Goal: Information Seeking & Learning: Learn about a topic

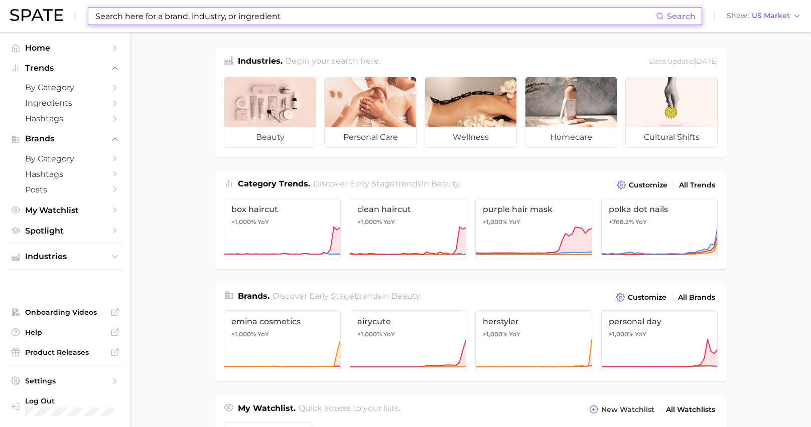
click at [260, 19] on input at bounding box center [374, 16] width 561 height 17
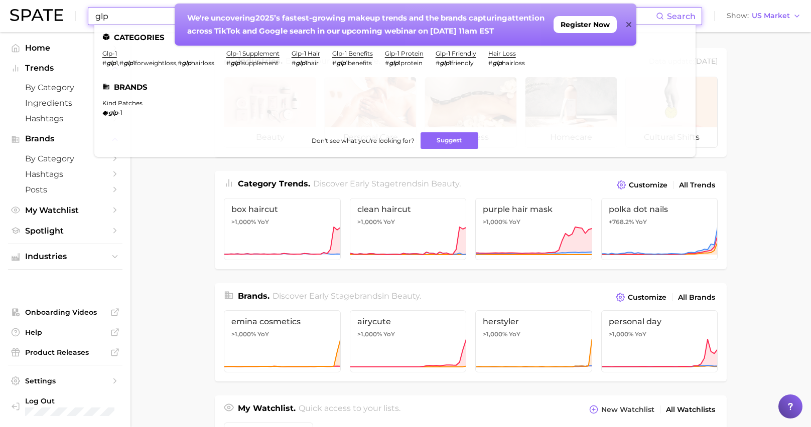
type input "glp"
click at [117, 57] on li "glp-1 # glp 1 , # glp 1forweightloss , # glp hairloss" at bounding box center [158, 58] width 112 height 17
click at [113, 51] on link "glp-1" at bounding box center [109, 54] width 15 height 8
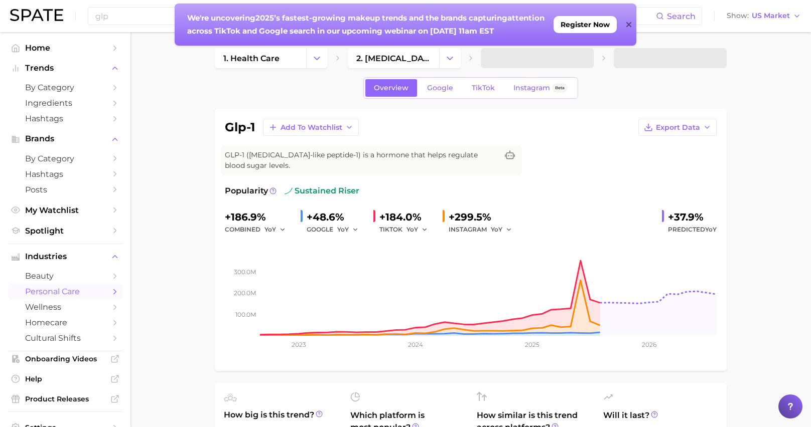
click at [626, 22] on icon at bounding box center [628, 25] width 5 height 8
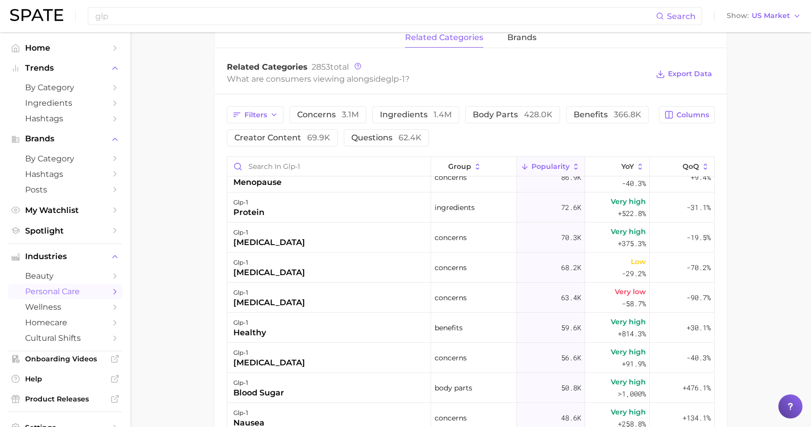
scroll to position [479, 0]
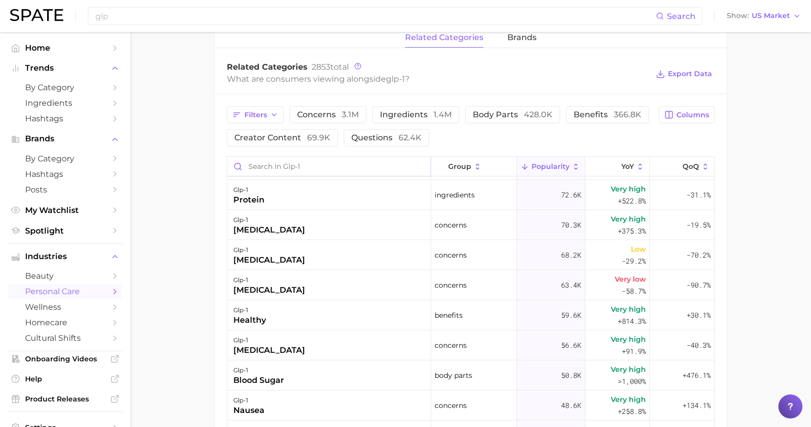
click at [276, 168] on input "Search in glp-1" at bounding box center [328, 166] width 203 height 19
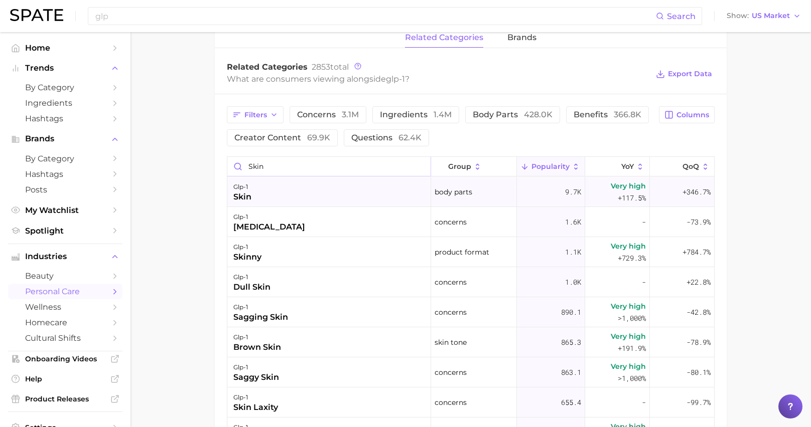
type input "skin"
click at [244, 194] on div "skin" at bounding box center [242, 197] width 18 height 12
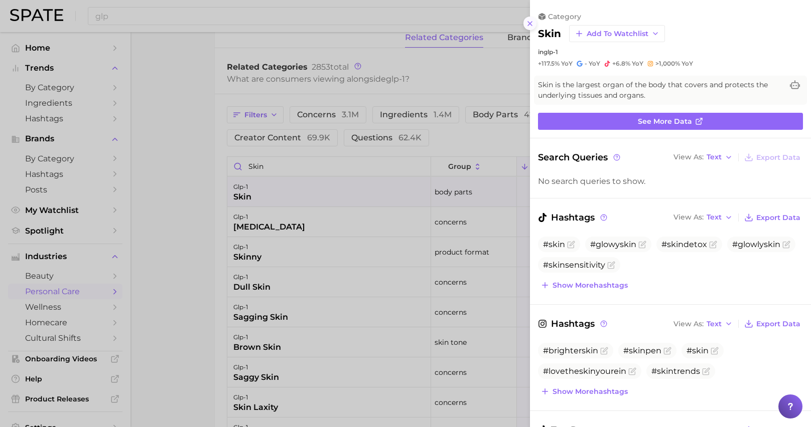
click at [526, 26] on icon at bounding box center [530, 24] width 8 height 8
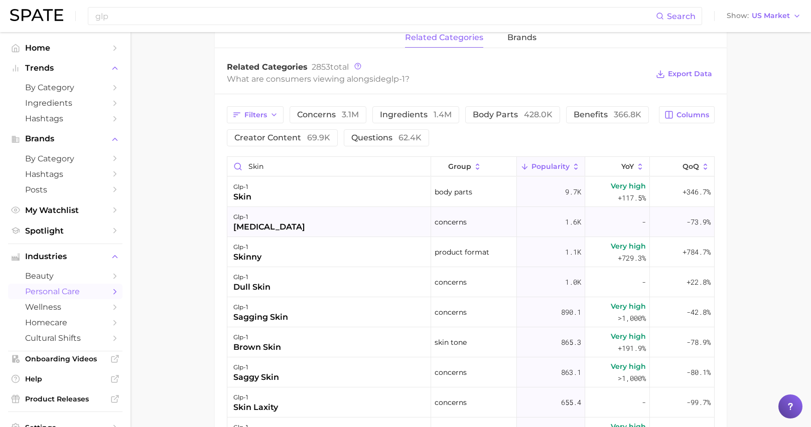
click at [283, 228] on div "glp-1 dry skin" at bounding box center [329, 222] width 204 height 30
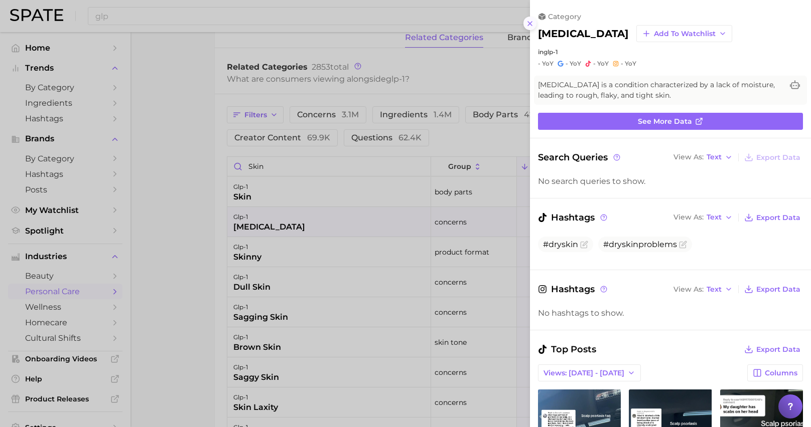
click at [531, 24] on icon at bounding box center [530, 24] width 8 height 8
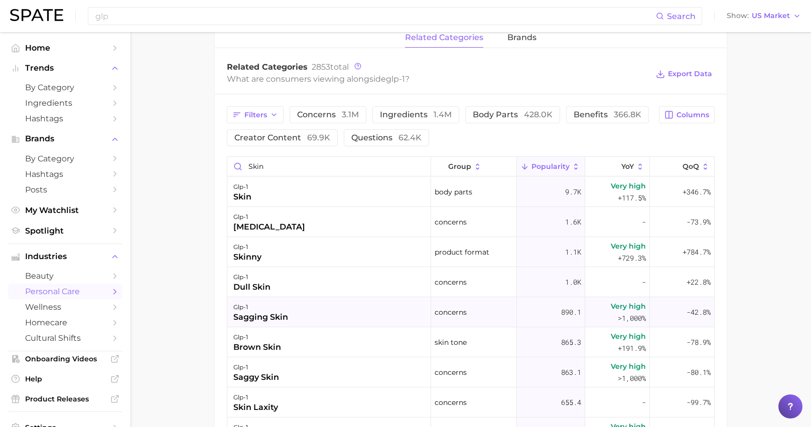
click at [322, 315] on div "glp-1 sagging skin" at bounding box center [329, 313] width 204 height 30
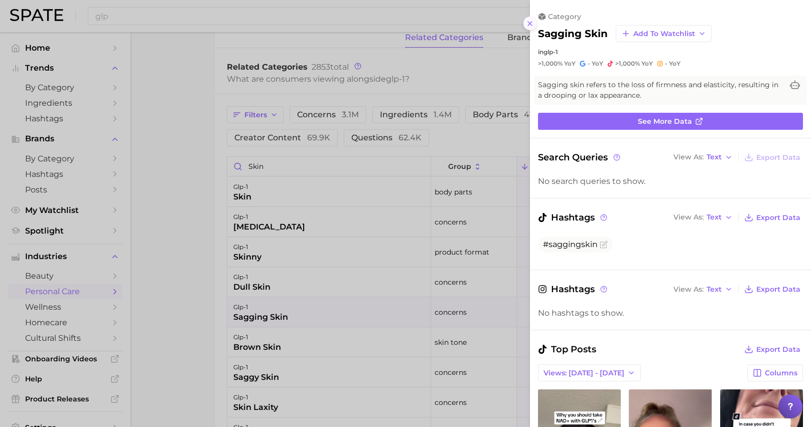
click at [533, 26] on icon at bounding box center [530, 24] width 8 height 8
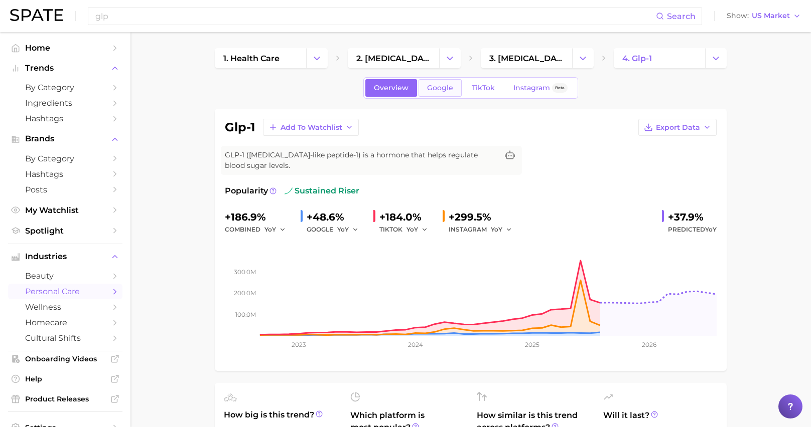
click at [454, 85] on link "Google" at bounding box center [439, 88] width 43 height 18
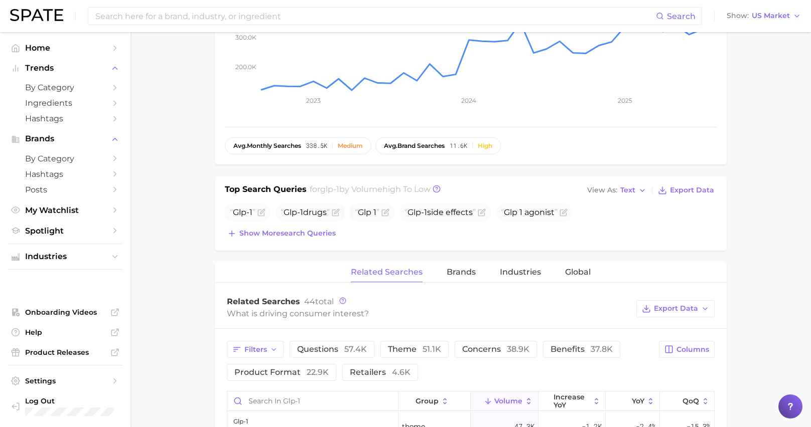
scroll to position [244, 0]
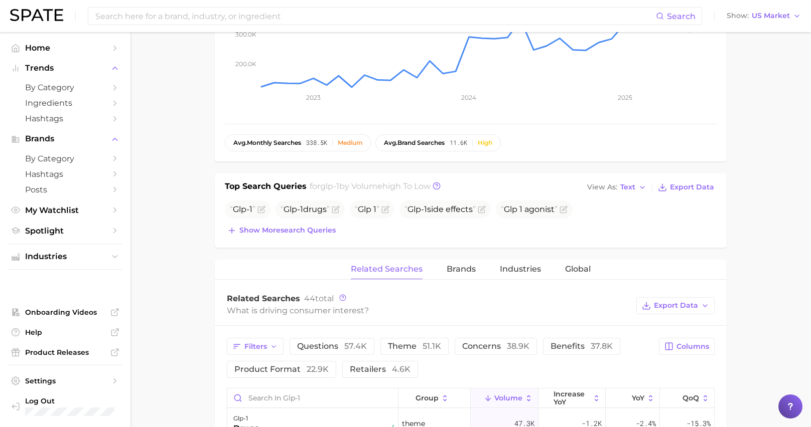
click at [477, 355] on div "Filters questions 57.4k theme 51.1k concerns 38.9k benefits 37.8k product forma…" at bounding box center [440, 358] width 426 height 40
click at [477, 345] on span "concerns 38.9k" at bounding box center [495, 347] width 67 height 10
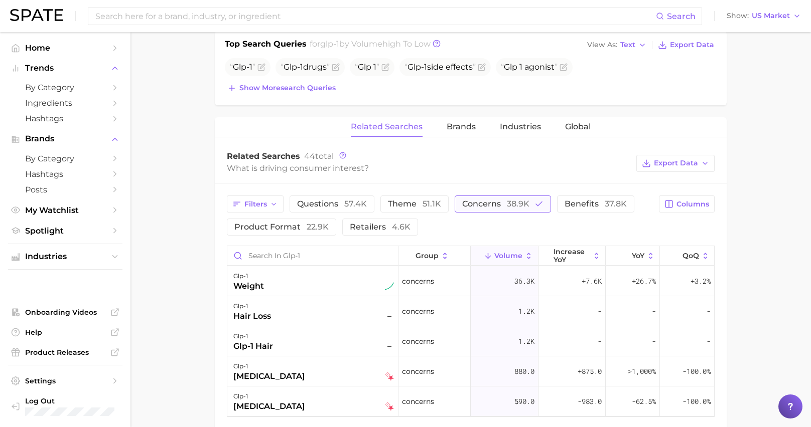
scroll to position [389, 0]
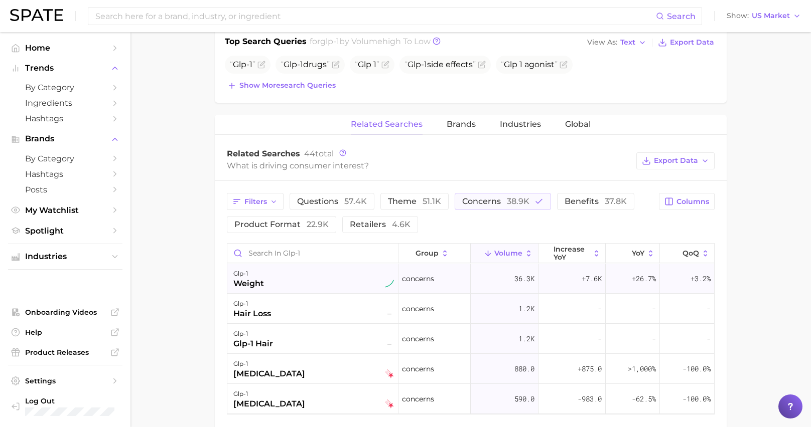
click at [335, 282] on div "glp-1 weight" at bounding box center [313, 279] width 161 height 22
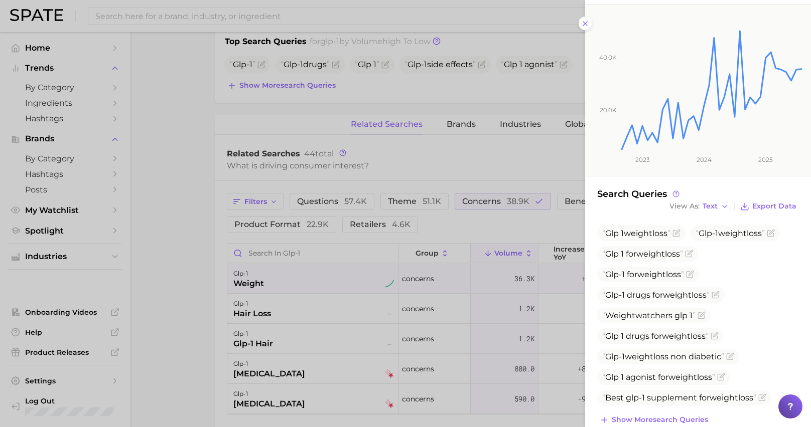
scroll to position [129, 0]
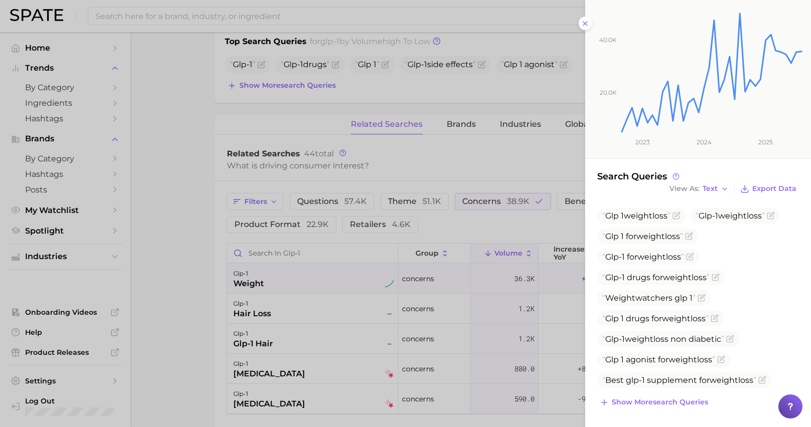
click at [206, 286] on div at bounding box center [405, 213] width 811 height 427
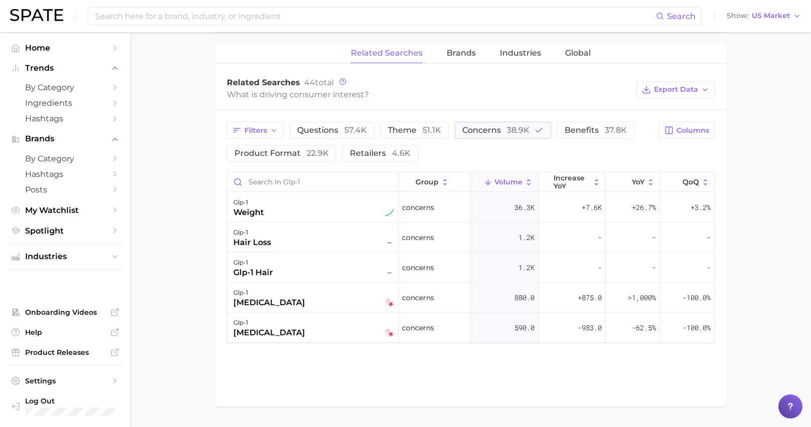
scroll to position [490, 0]
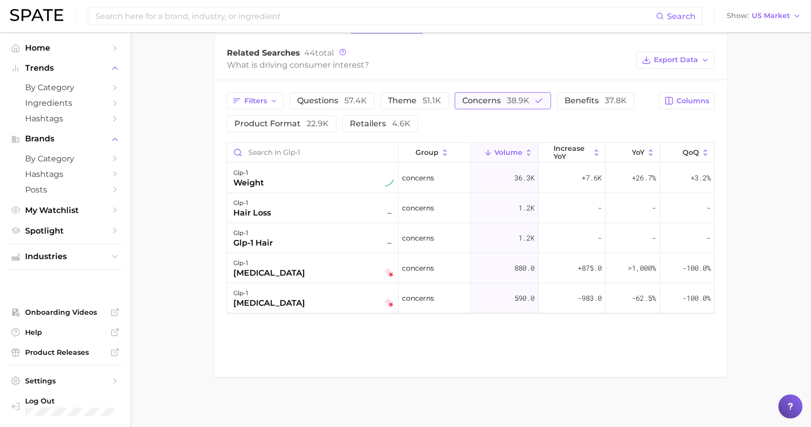
click at [481, 99] on span "concerns 38.9k" at bounding box center [495, 101] width 67 height 10
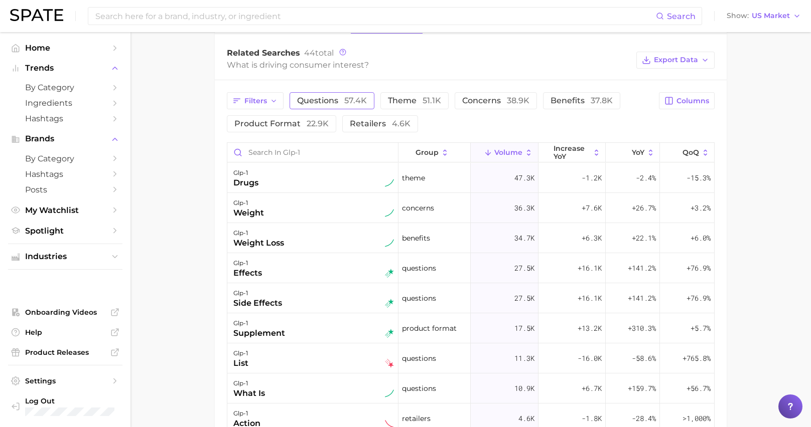
click at [317, 100] on span "questions 57.4k" at bounding box center [332, 101] width 70 height 10
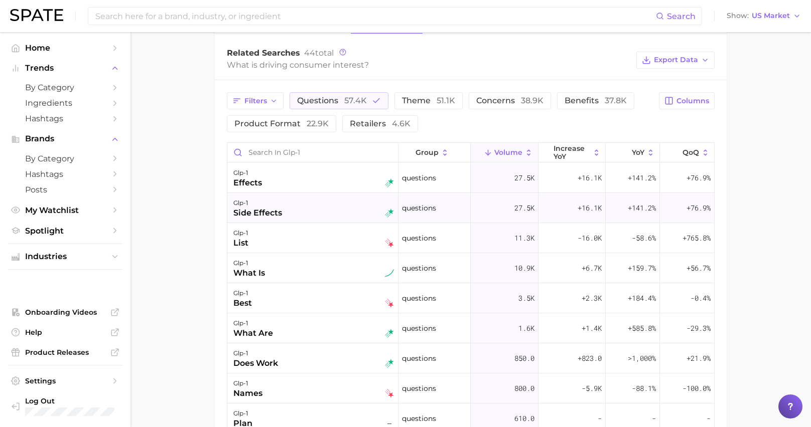
click at [307, 215] on div "glp-1 side effects" at bounding box center [313, 208] width 161 height 22
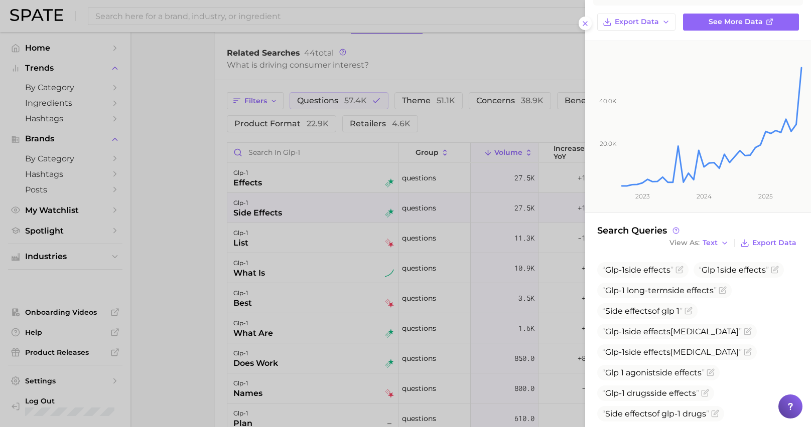
scroll to position [104, 0]
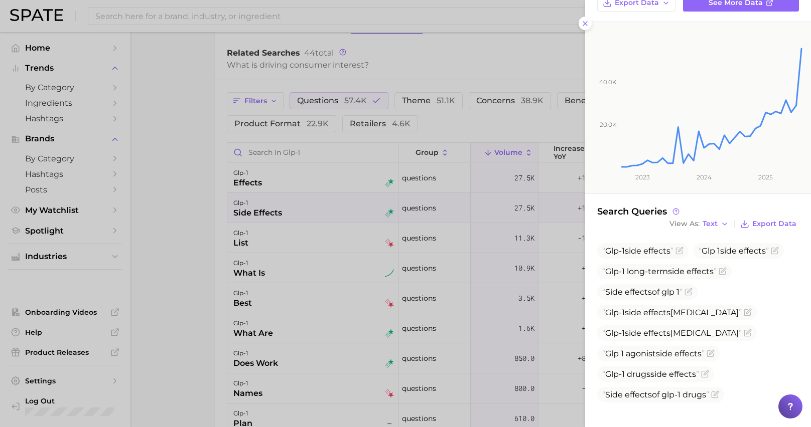
click at [253, 244] on div at bounding box center [405, 213] width 811 height 427
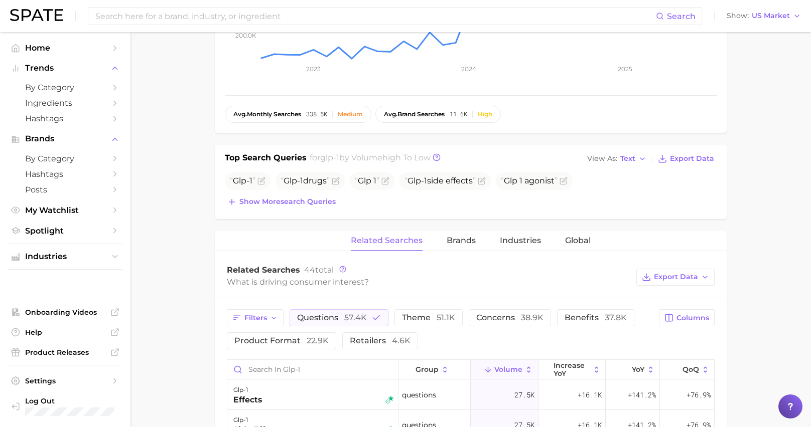
scroll to position [246, 0]
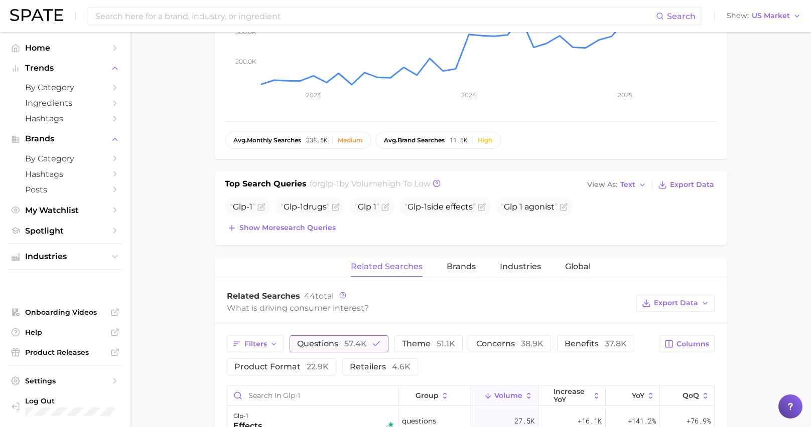
click at [341, 342] on span "questions 57.4k" at bounding box center [332, 344] width 70 height 10
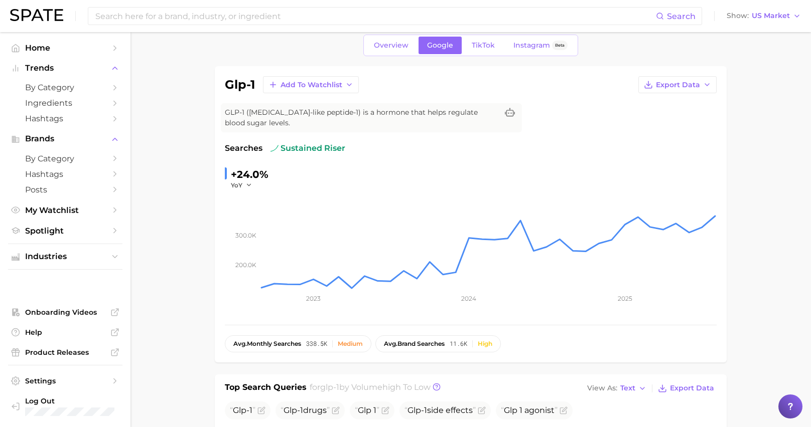
scroll to position [0, 0]
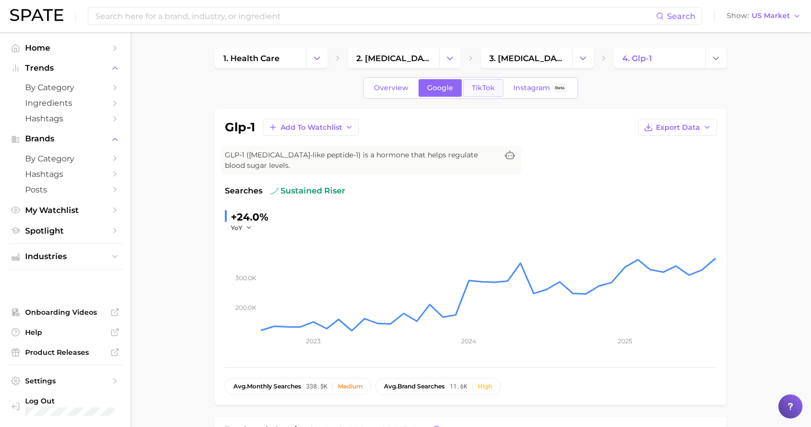
click at [479, 84] on span "TikTok" at bounding box center [483, 88] width 23 height 9
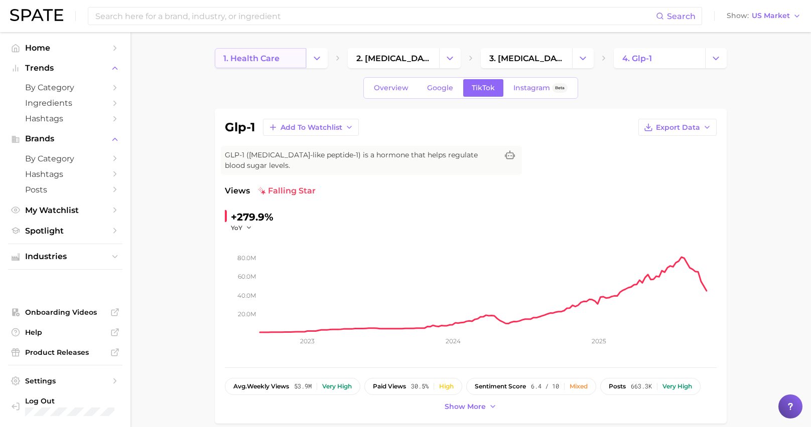
click at [244, 63] on link "1. health care" at bounding box center [260, 58] width 91 height 20
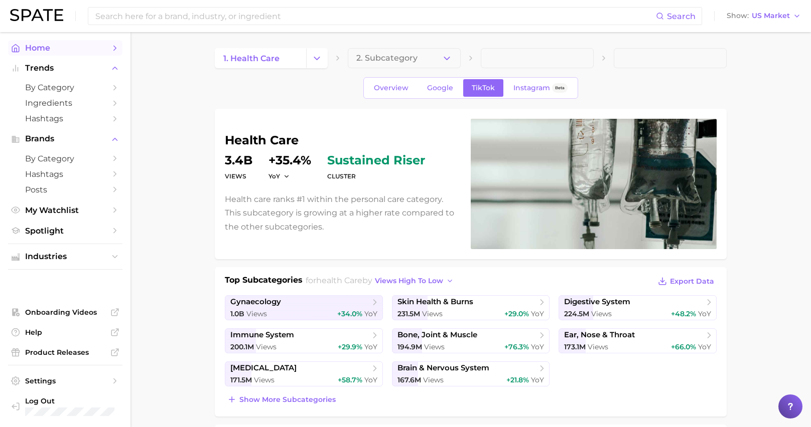
click at [41, 53] on link "Home" at bounding box center [65, 48] width 114 height 16
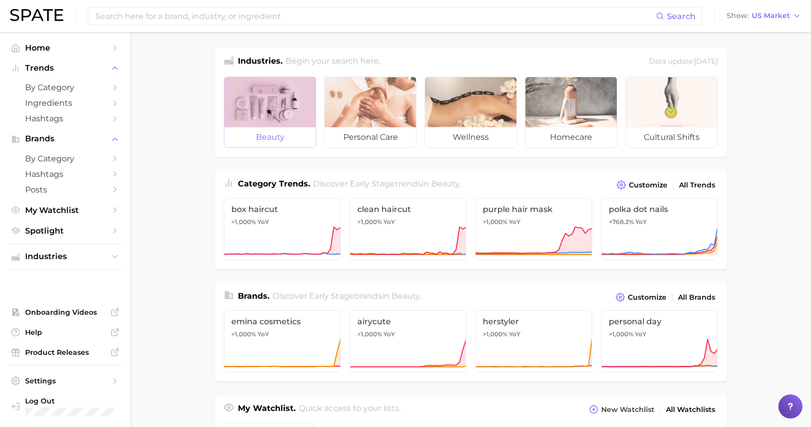
click at [292, 111] on div at bounding box center [269, 102] width 91 height 50
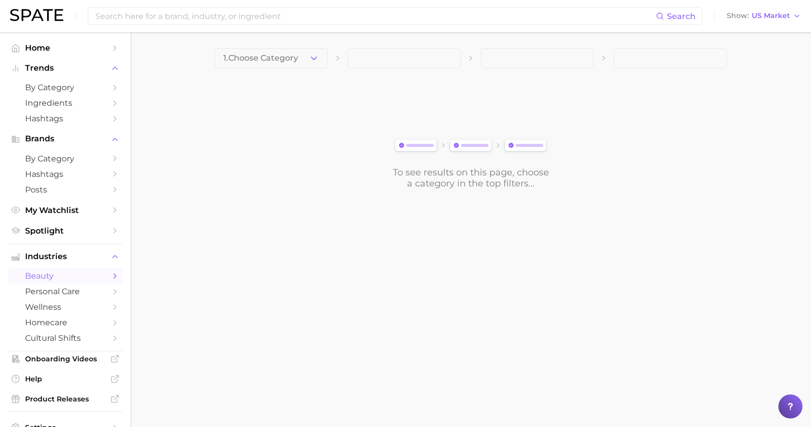
click at [293, 42] on main "1. Choose Category To see results on this page, choose a category in the top fi…" at bounding box center [470, 135] width 680 height 207
click at [297, 53] on button "1. Choose Category" at bounding box center [271, 58] width 113 height 20
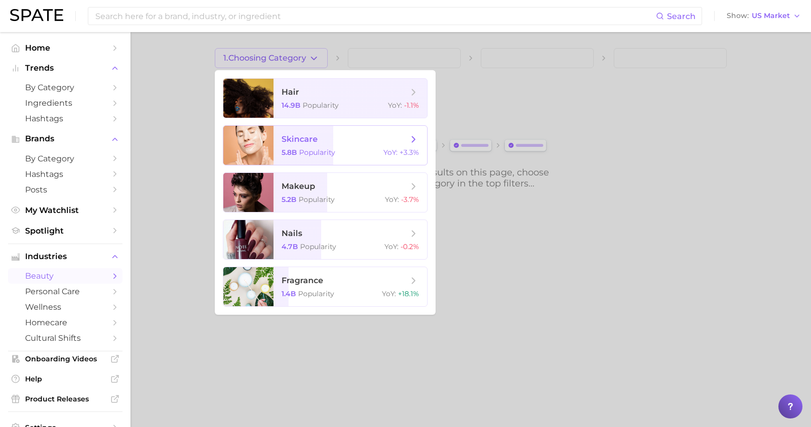
click at [308, 153] on span "Popularity" at bounding box center [317, 152] width 36 height 9
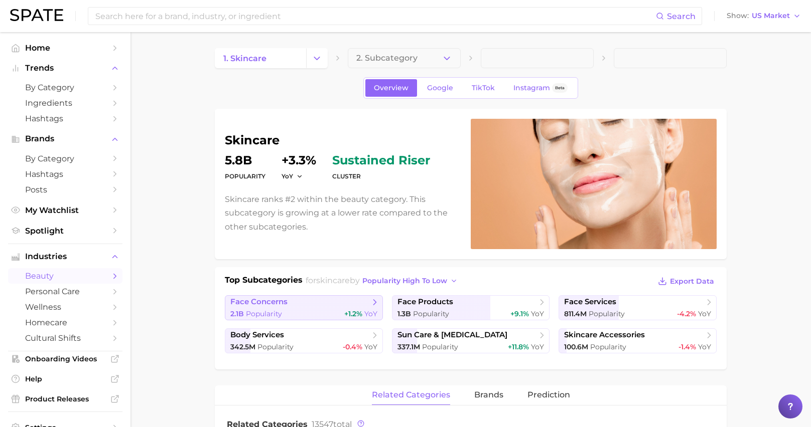
click at [340, 305] on span "face concerns" at bounding box center [299, 303] width 139 height 10
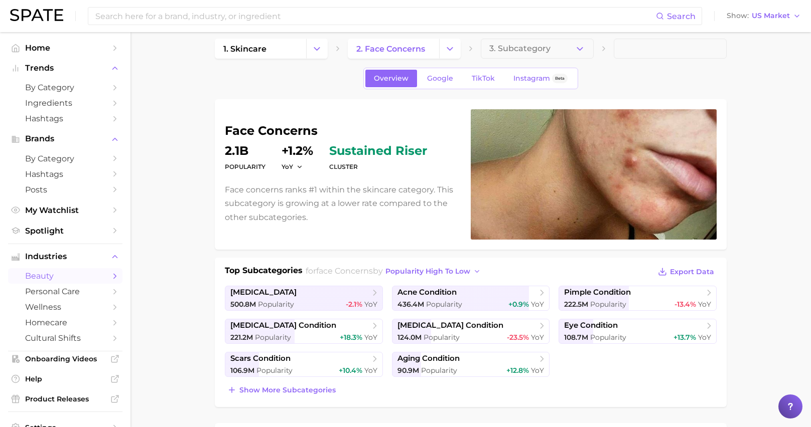
scroll to position [14, 0]
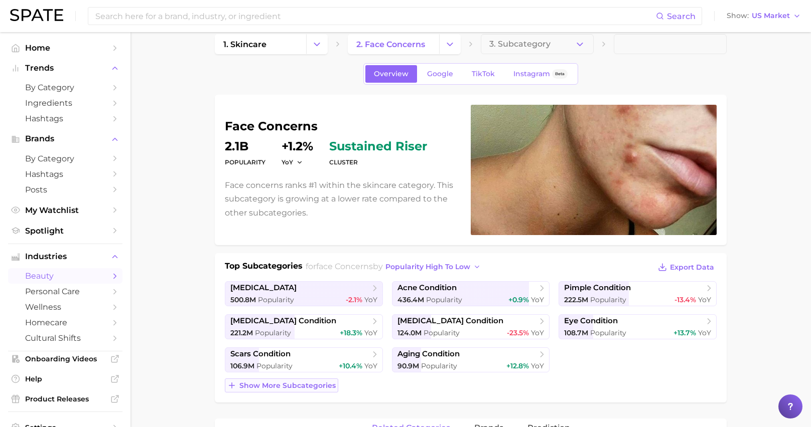
click at [328, 388] on span "Show more subcategories" at bounding box center [287, 386] width 96 height 9
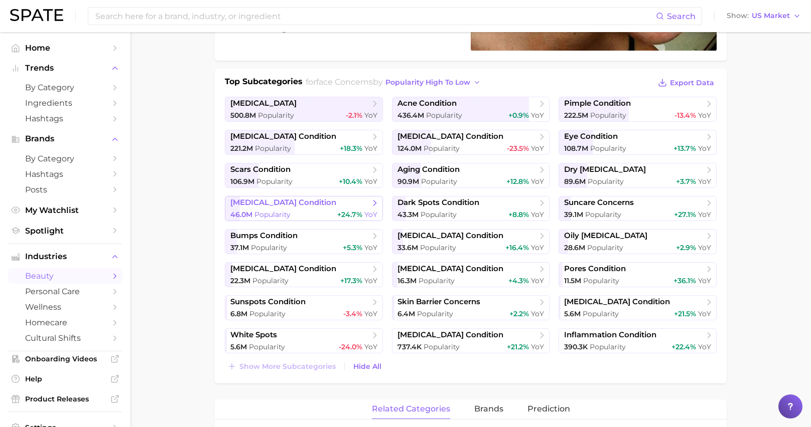
scroll to position [205, 0]
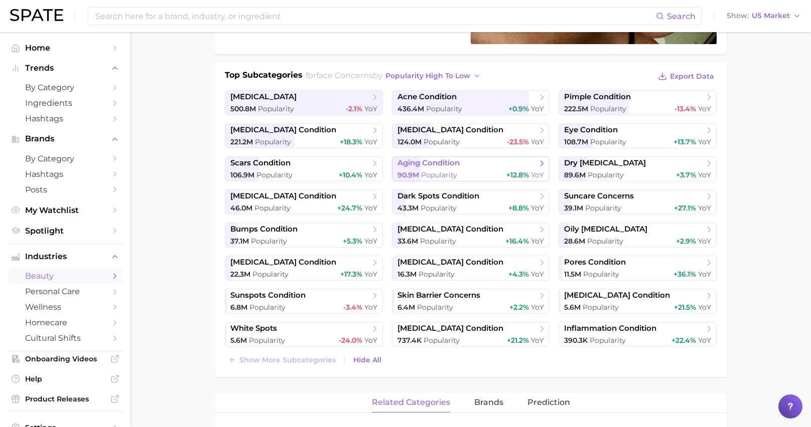
click at [435, 169] on link "aging condition 90.9m Popularity +12.8% YoY" at bounding box center [471, 169] width 158 height 25
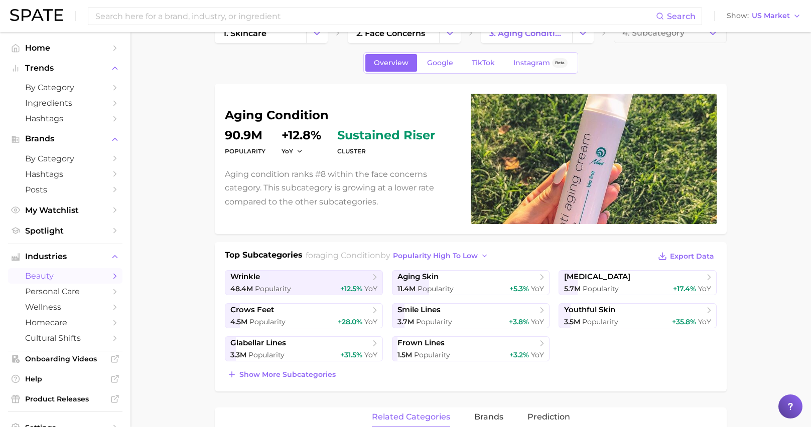
scroll to position [26, 0]
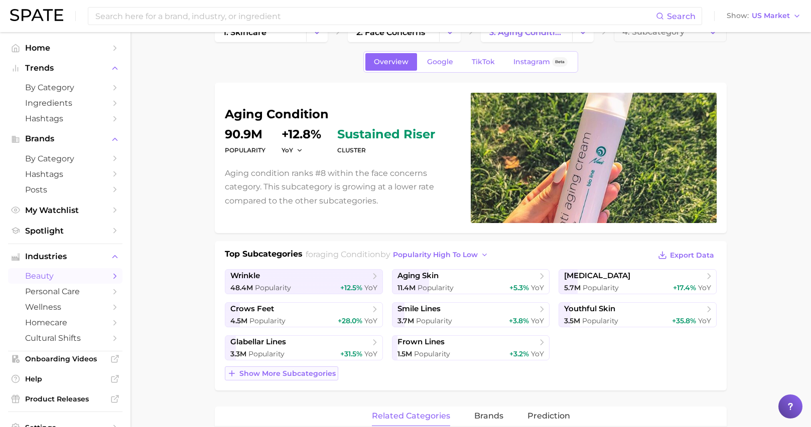
click at [313, 374] on span "Show more subcategories" at bounding box center [287, 374] width 96 height 9
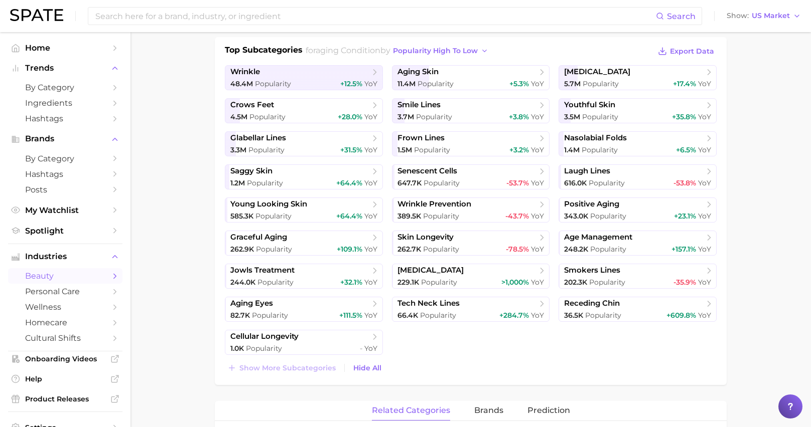
scroll to position [204, 0]
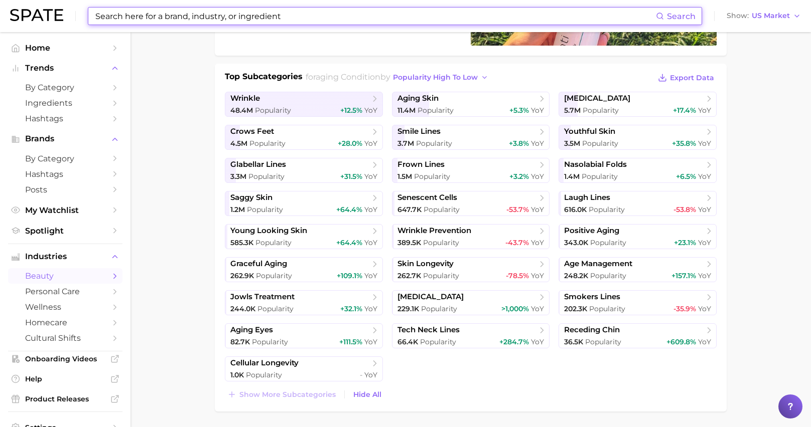
click at [225, 16] on input at bounding box center [374, 16] width 561 height 17
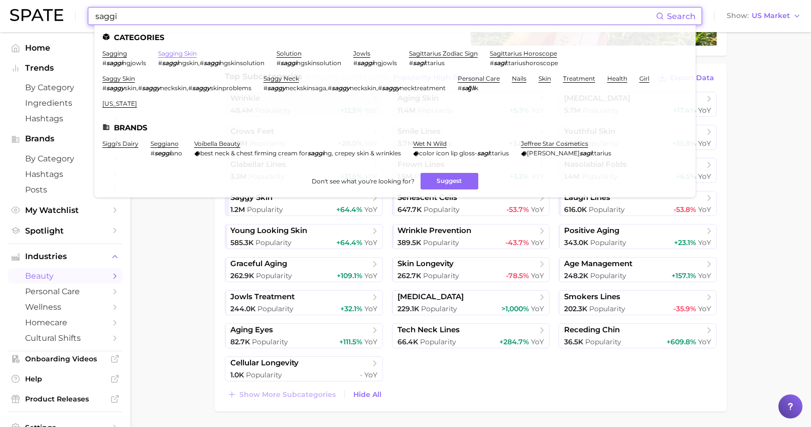
type input "saggi"
click at [162, 54] on link "sagging skin" at bounding box center [177, 54] width 39 height 8
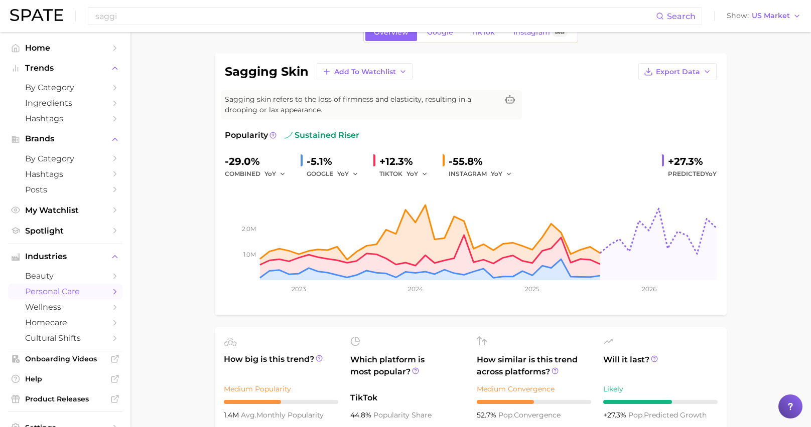
scroll to position [12, 0]
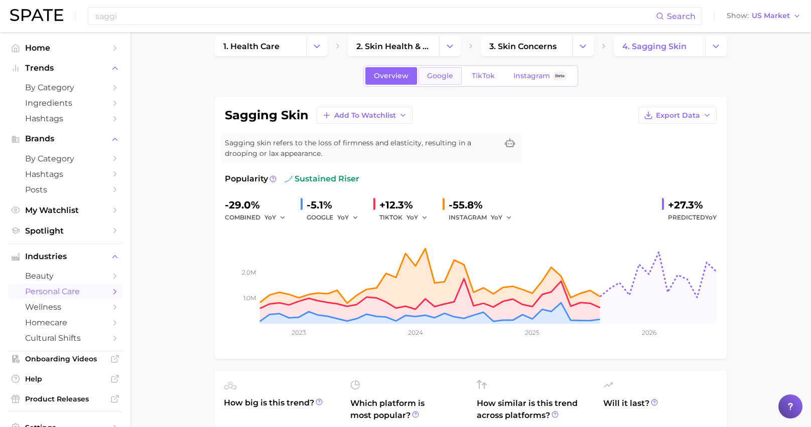
click at [431, 83] on link "Google" at bounding box center [439, 76] width 43 height 18
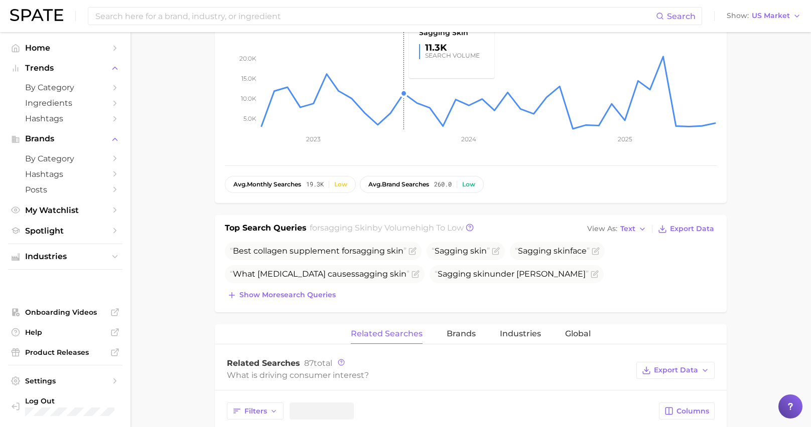
scroll to position [270, 0]
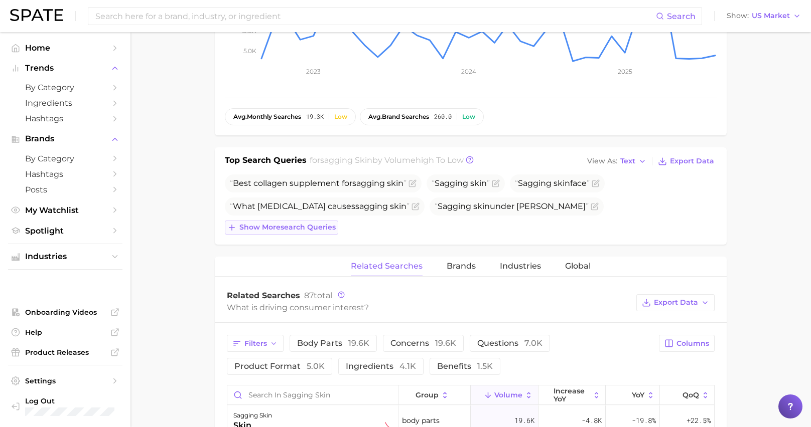
click at [316, 228] on span "Show more search queries" at bounding box center [287, 227] width 96 height 9
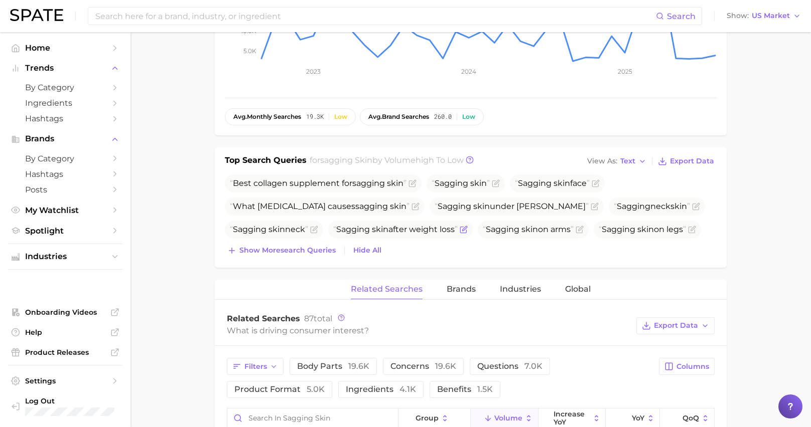
click at [375, 234] on span "skin" at bounding box center [380, 230] width 17 height 10
click at [465, 230] on icon "Flag as miscategorized or irrelevant" at bounding box center [464, 230] width 8 height 8
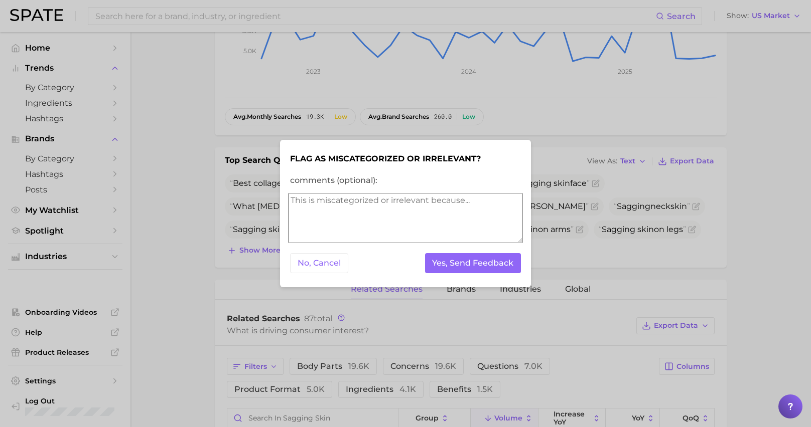
click at [335, 275] on div "No, Cancel Yes, Send Feedback" at bounding box center [405, 263] width 235 height 25
click at [328, 264] on button "No, Cancel" at bounding box center [319, 263] width 58 height 21
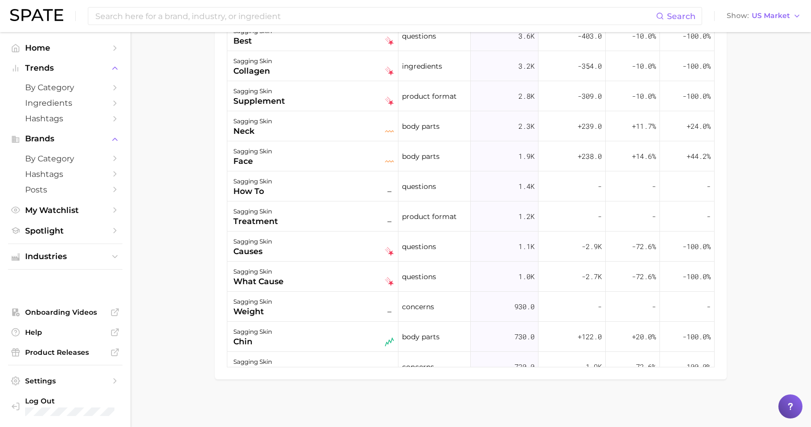
scroll to position [741, 0]
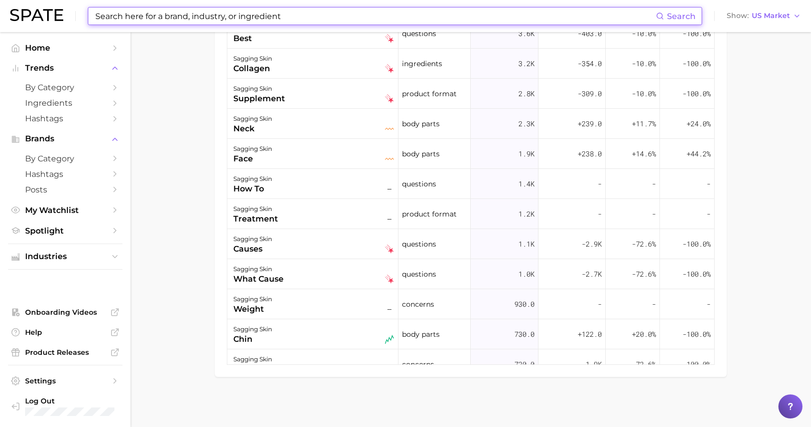
click at [166, 15] on input at bounding box center [374, 16] width 561 height 17
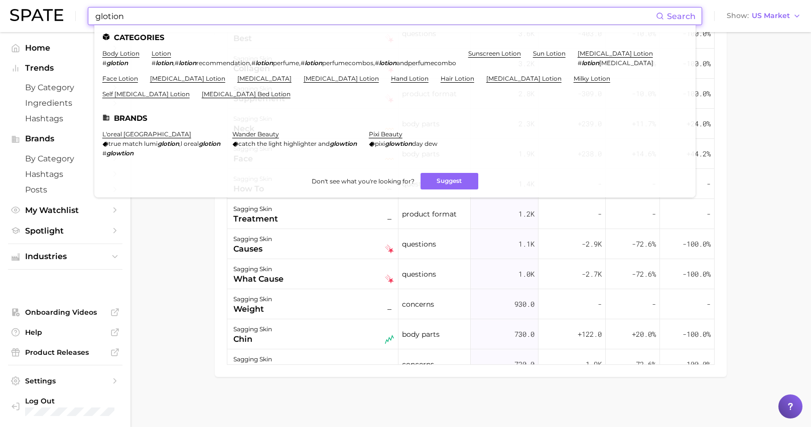
type input "glotion"
click at [114, 52] on link "body lotion" at bounding box center [120, 54] width 37 height 8
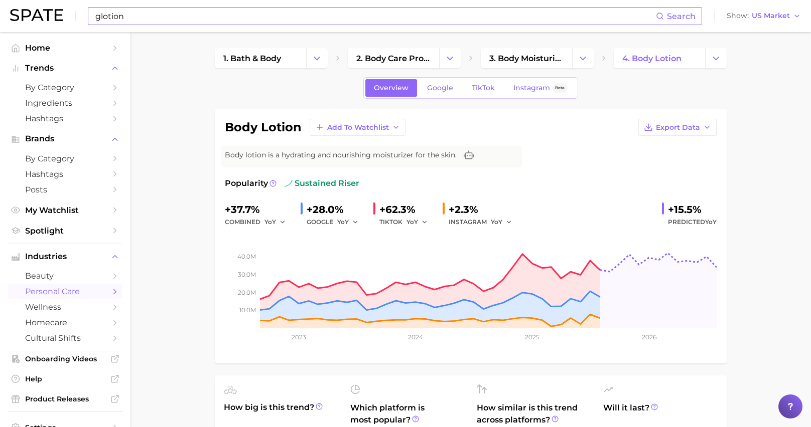
click at [151, 9] on input "glotion" at bounding box center [374, 16] width 561 height 17
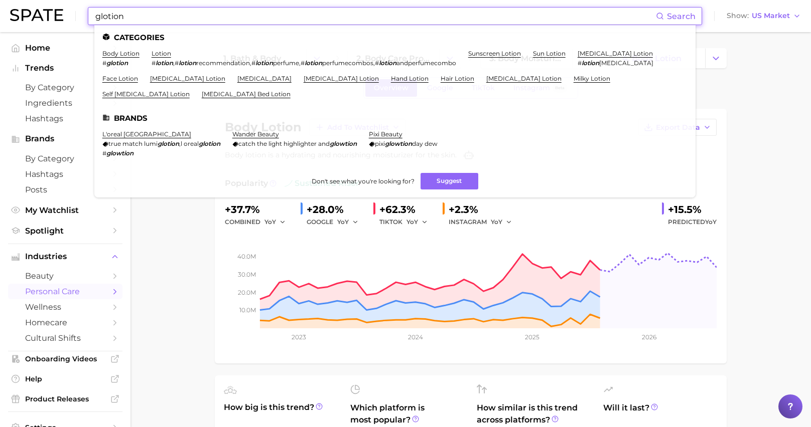
click at [151, 9] on input "glotion" at bounding box center [374, 16] width 561 height 17
click at [64, 119] on span "Hashtags" at bounding box center [65, 119] width 80 height 10
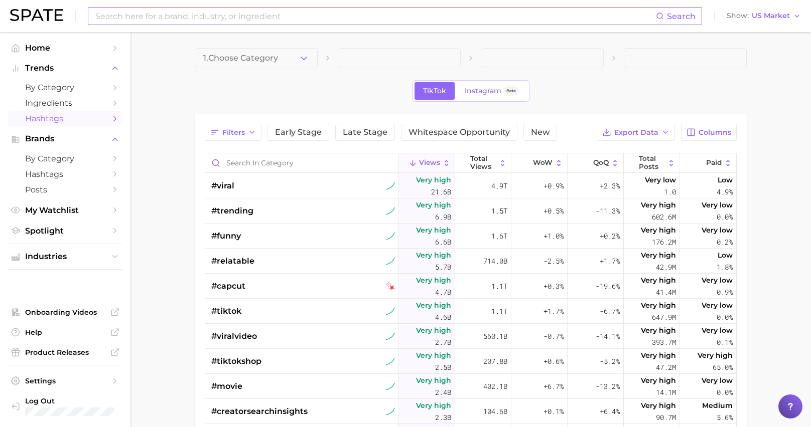
click at [177, 8] on input at bounding box center [374, 16] width 561 height 17
type input "g"
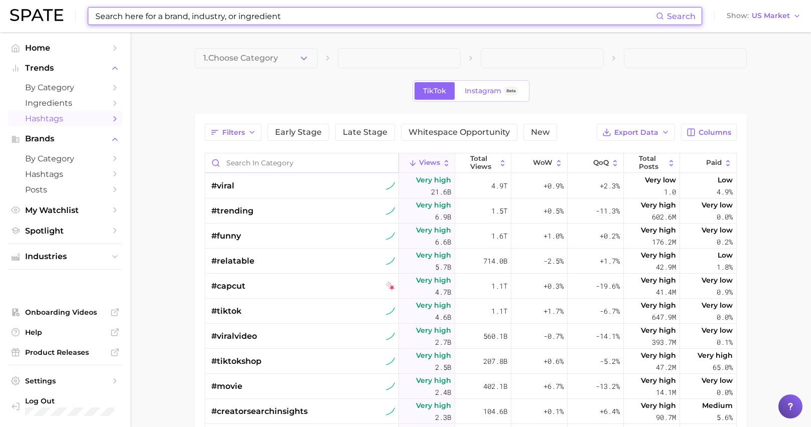
click at [279, 160] on input "Search in category" at bounding box center [301, 163] width 193 height 19
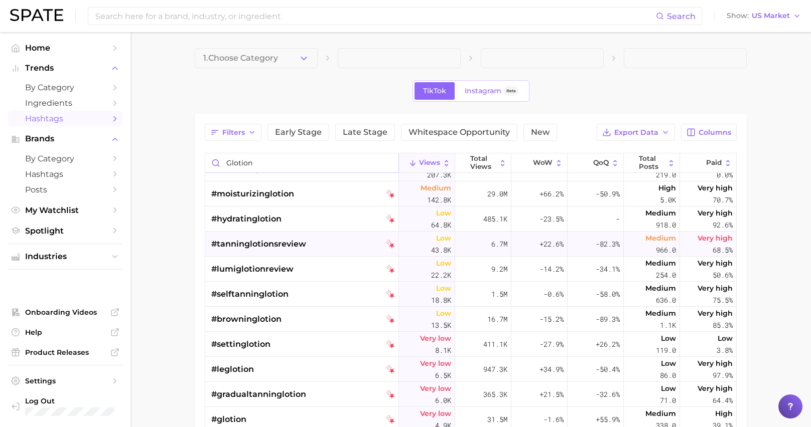
scroll to position [70, 0]
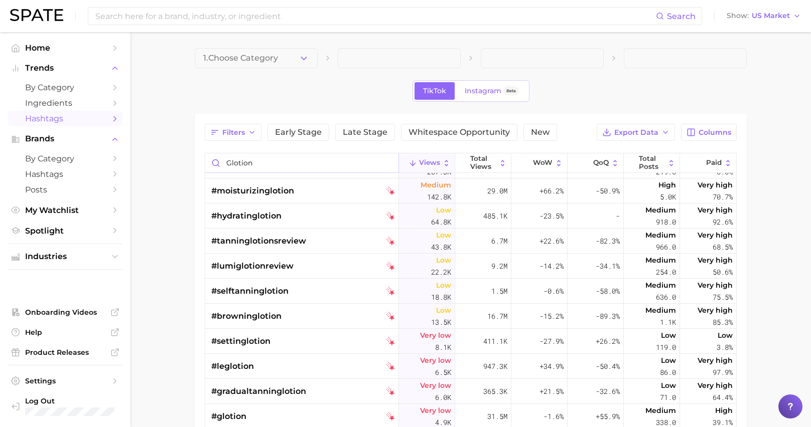
click at [225, 166] on input "glotion" at bounding box center [301, 163] width 193 height 19
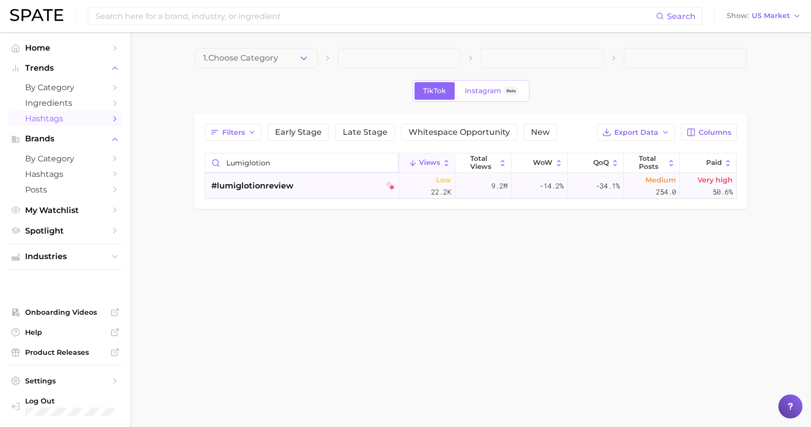
type input "lumiglotion"
click at [262, 183] on span "#lumiglotionreview" at bounding box center [252, 186] width 82 height 12
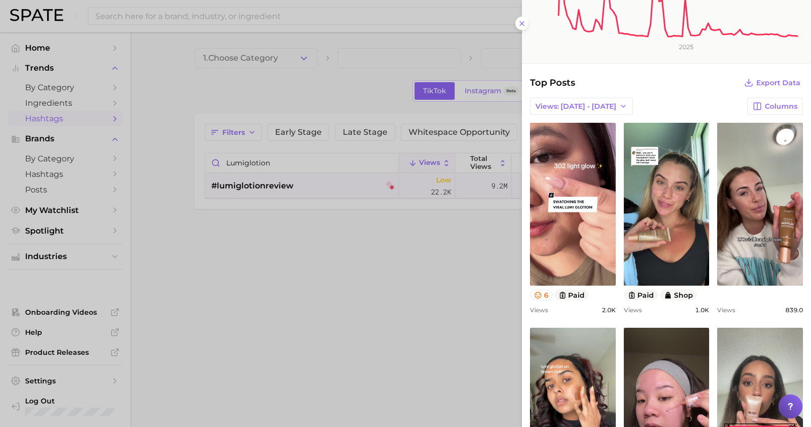
scroll to position [285, 0]
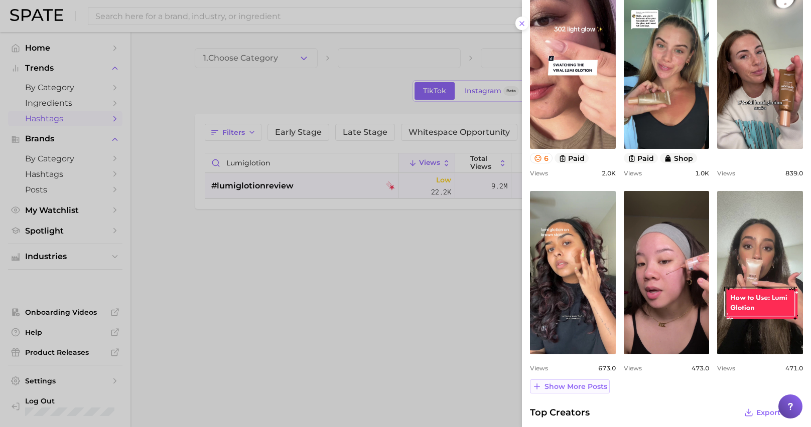
click at [580, 391] on span "Show more posts" at bounding box center [575, 387] width 63 height 9
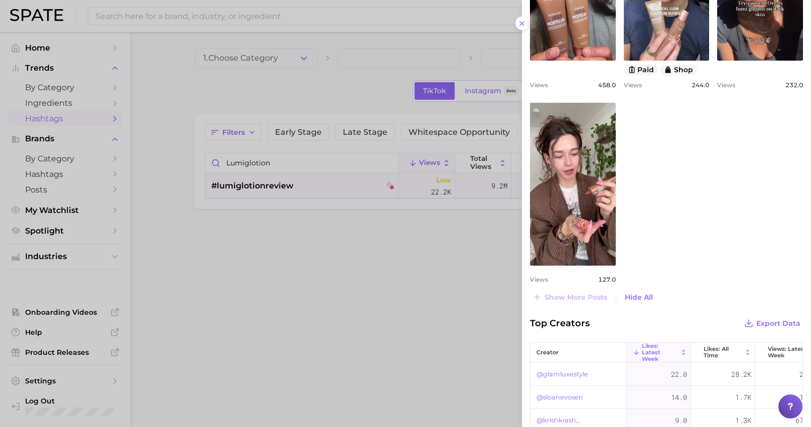
scroll to position [798, 0]
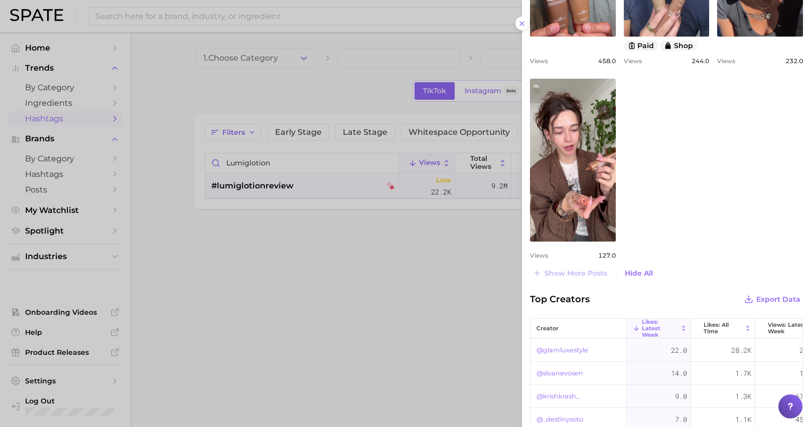
click at [241, 59] on div at bounding box center [405, 213] width 811 height 427
